Goal: Transaction & Acquisition: Download file/media

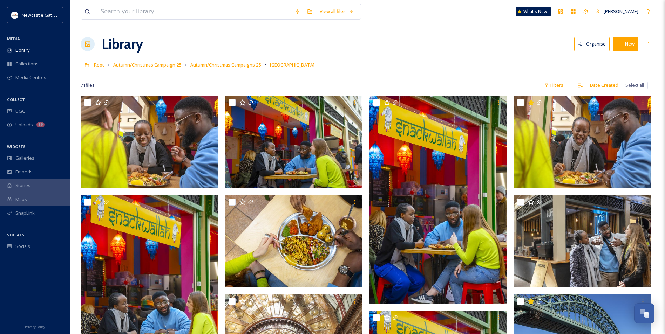
scroll to position [1753, 0]
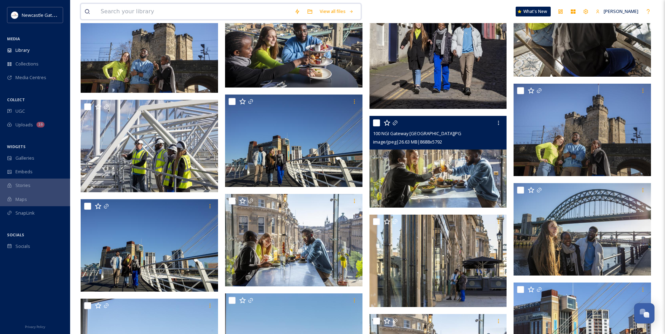
click at [134, 11] on input at bounding box center [194, 11] width 194 height 15
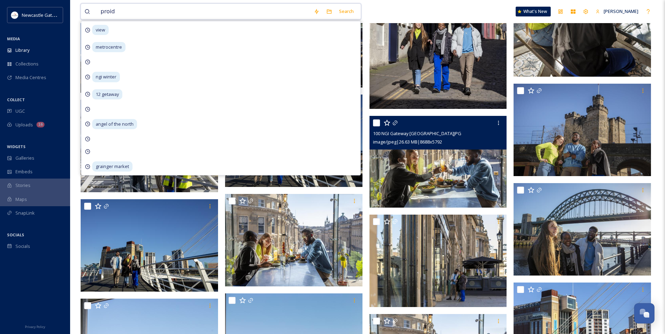
type input "proide"
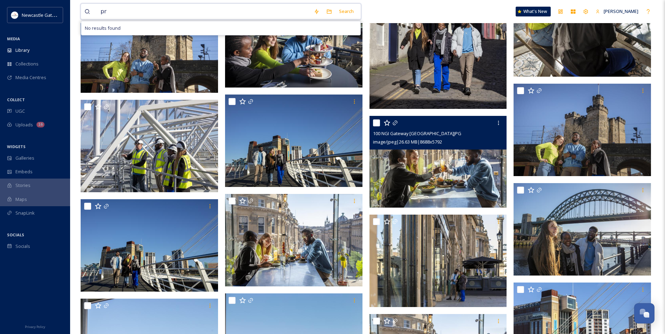
type input "p"
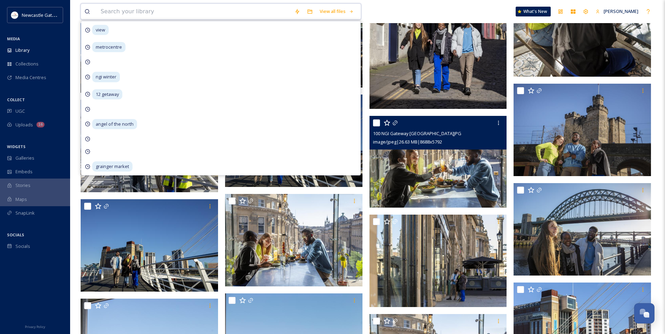
type input "r"
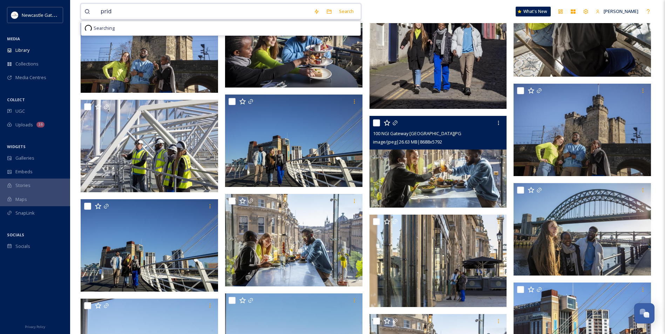
type input "pride"
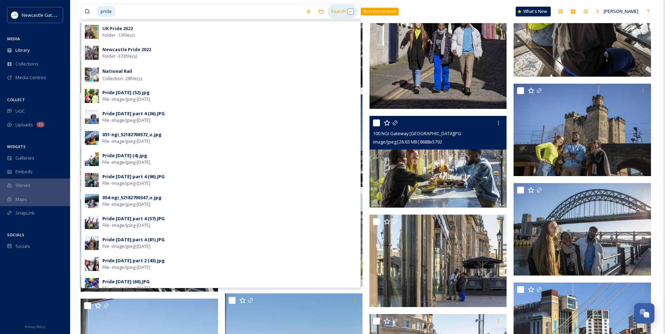
click at [341, 9] on div "Search Press Enter to search" at bounding box center [342, 12] width 30 height 14
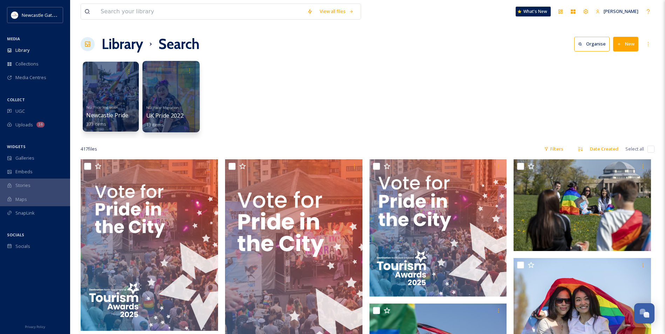
click at [162, 99] on div at bounding box center [170, 97] width 57 height 72
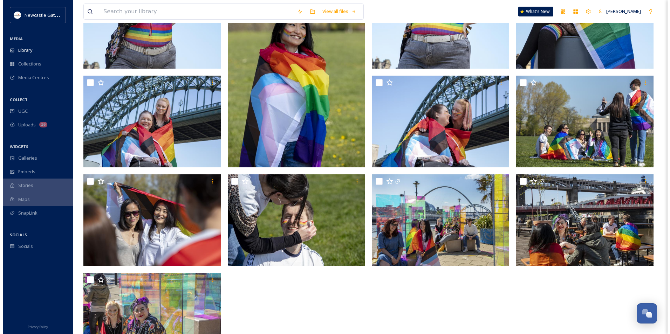
scroll to position [245, 0]
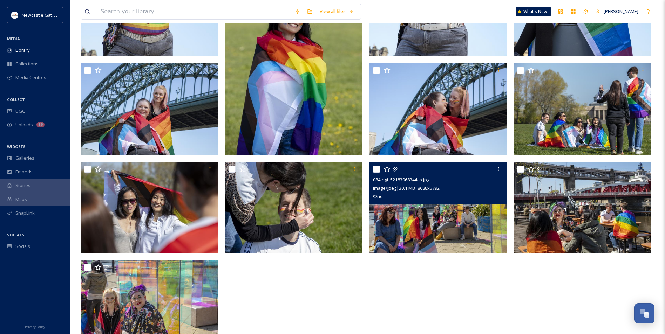
click at [430, 215] on img at bounding box center [438, 208] width 137 height 92
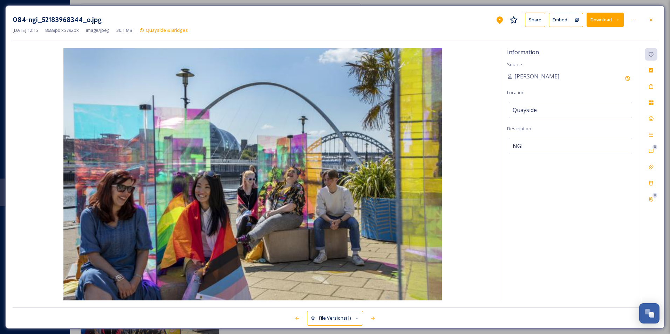
click at [609, 21] on button "Download" at bounding box center [605, 20] width 37 height 14
click at [655, 120] on div "Rights" at bounding box center [651, 119] width 13 height 13
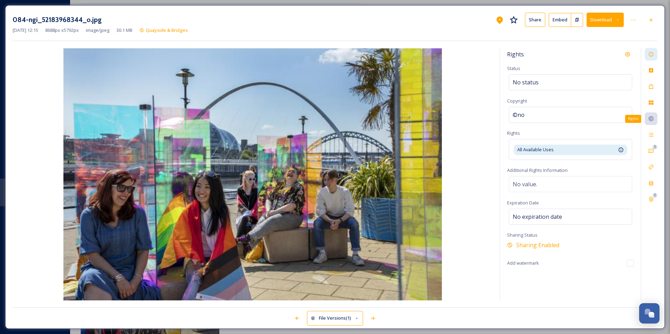
click at [651, 56] on icon at bounding box center [652, 55] width 6 height 6
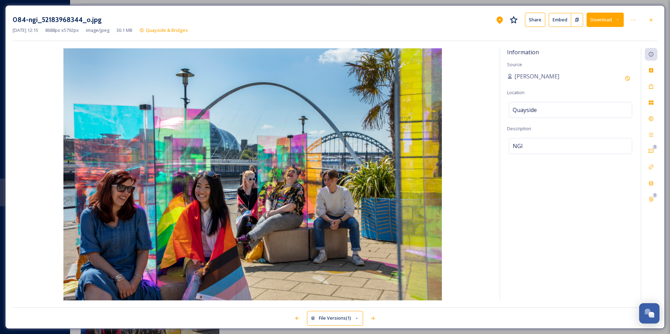
click at [597, 16] on button "Download" at bounding box center [605, 20] width 37 height 14
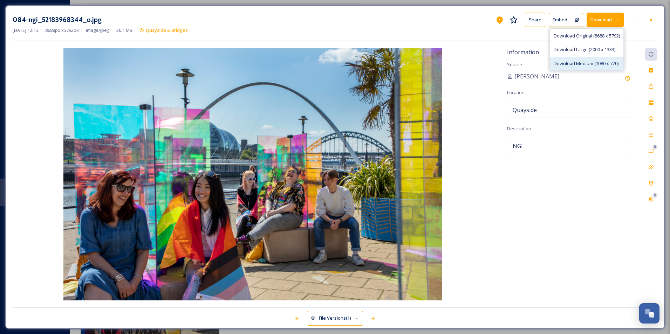
click at [578, 61] on span "Download Medium (1080 x 720)" at bounding box center [586, 63] width 65 height 7
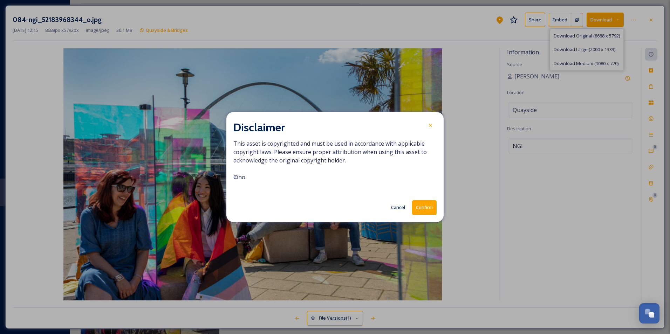
click at [410, 208] on div "Cancel Confirm" at bounding box center [334, 208] width 203 height 14
click at [417, 208] on button "Confirm" at bounding box center [424, 208] width 25 height 14
